Goal: Task Accomplishment & Management: Manage account settings

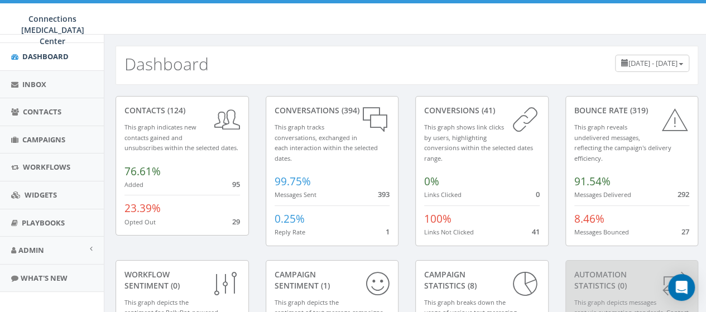
scroll to position [90, 0]
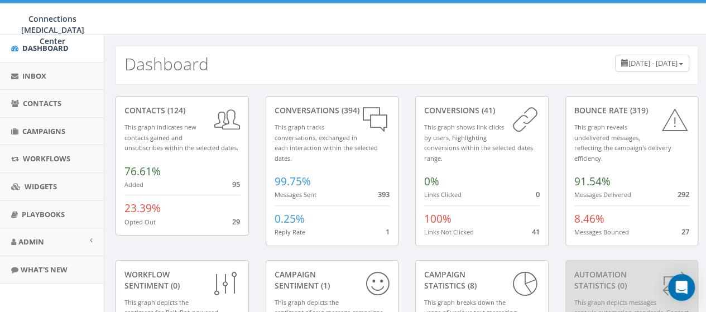
click at [107, 164] on div "contacts (124) This graph indicates new contacts gained and unsubscribes within…" at bounding box center [182, 172] width 150 height 153
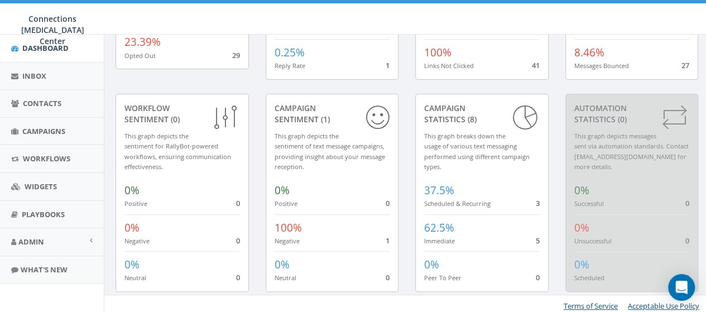
scroll to position [169, 0]
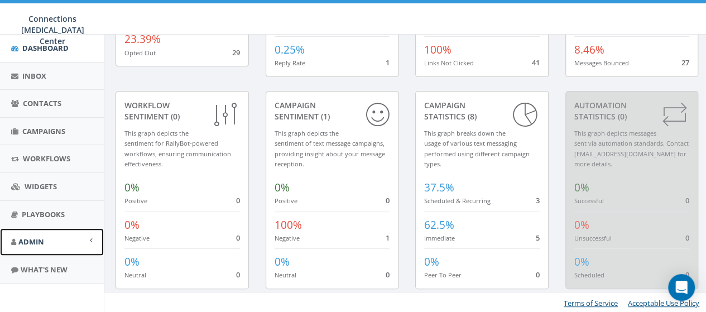
click at [90, 239] on span at bounding box center [91, 240] width 3 height 7
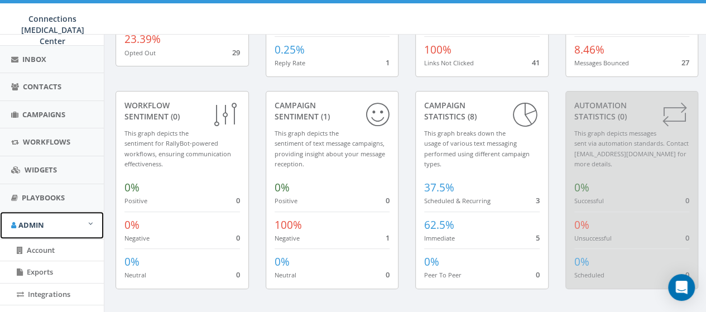
scroll to position [26, 0]
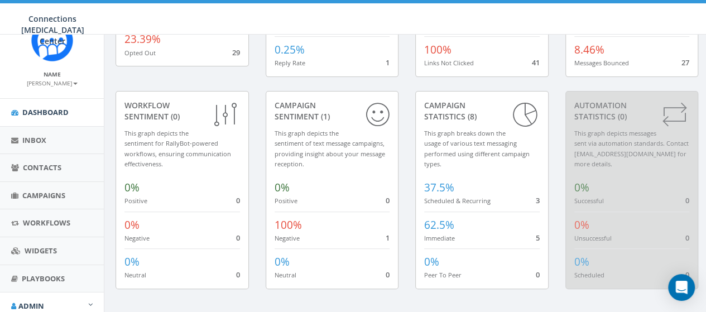
click at [73, 83] on b at bounding box center [75, 84] width 4 height 2
click at [79, 70] on div "Name Fred Poisson Profile Sign Out" at bounding box center [51, 78] width 81 height 17
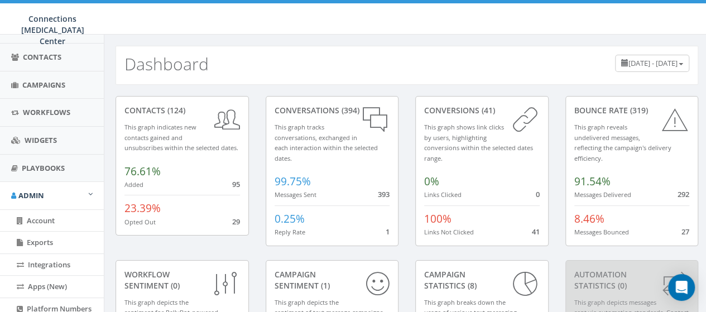
scroll to position [137, 0]
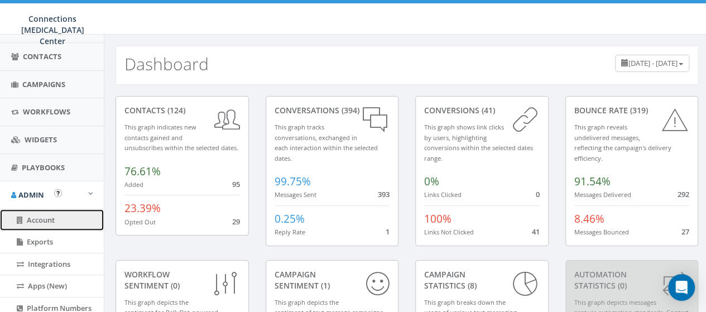
click at [66, 216] on link "Account" at bounding box center [52, 220] width 104 height 22
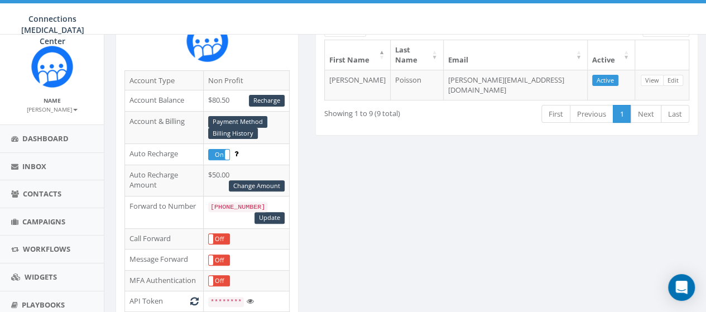
scroll to position [112, 0]
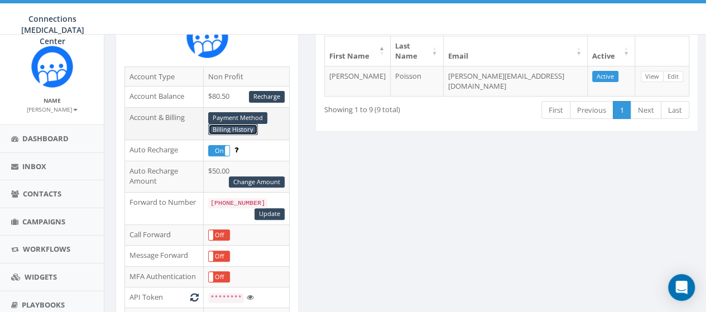
click at [244, 128] on link "Billing History" at bounding box center [233, 130] width 50 height 12
